Goal: Information Seeking & Learning: Learn about a topic

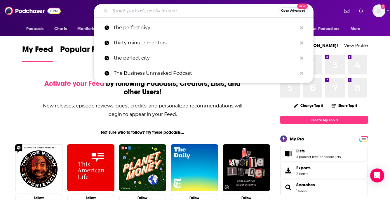
click at [159, 6] on input "Search podcasts, credits, & more..." at bounding box center [194, 10] width 168 height 9
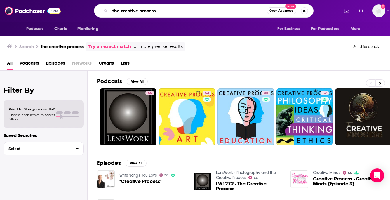
click at [163, 8] on input "the creative process" at bounding box center [188, 10] width 157 height 9
click at [173, 11] on input "the creative process" at bounding box center [188, 10] width 157 height 9
type input "the creative process [PERSON_NAME]"
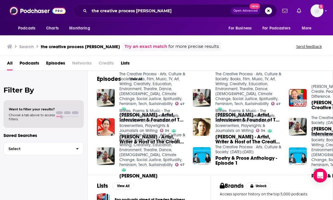
scroll to position [90, 0]
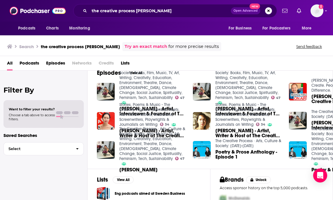
click at [103, 81] on div "The Creative Process · Arts, Culture & Society: Books, Film, Music, TV, Art, Wr…" at bounding box center [141, 91] width 89 height 23
click at [104, 92] on img "Mia Funk · Artist, Interviewer & Founder of The Creative Process (1 hour)" at bounding box center [106, 92] width 18 height 18
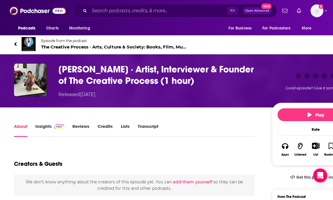
scroll to position [1, 0]
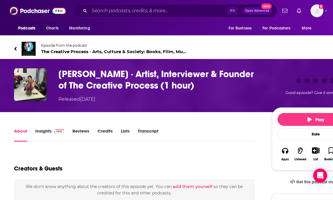
click at [89, 72] on h1 "[PERSON_NAME] · Artist, Interviewer & Founder of The Creative Process (1 hour)" at bounding box center [160, 79] width 204 height 23
click at [118, 72] on h1 "[PERSON_NAME] · Artist, Interviewer & Founder of The Creative Process (1 hour)" at bounding box center [160, 79] width 204 height 23
click at [27, 48] on img at bounding box center [29, 49] width 14 height 14
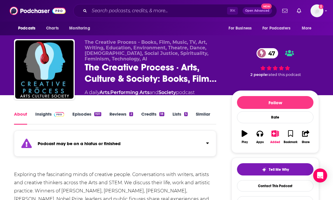
scroll to position [34, 0]
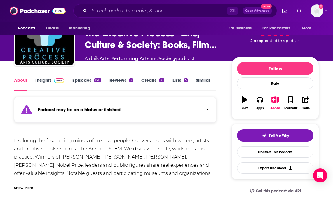
click at [82, 88] on div "About Insights Episodes 1511 Reviews 2 Credits 18 Lists 5 Similar" at bounding box center [115, 83] width 202 height 14
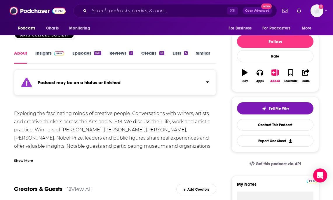
scroll to position [66, 0]
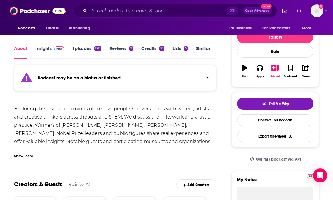
click at [46, 59] on link "Insights" at bounding box center [49, 51] width 29 height 13
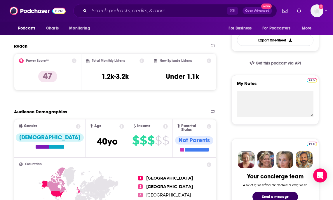
scroll to position [161, 0]
